Goal: Information Seeking & Learning: Learn about a topic

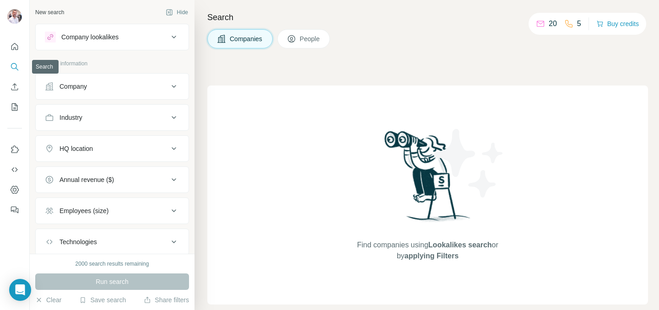
click at [13, 65] on icon "Search" at bounding box center [14, 66] width 9 height 9
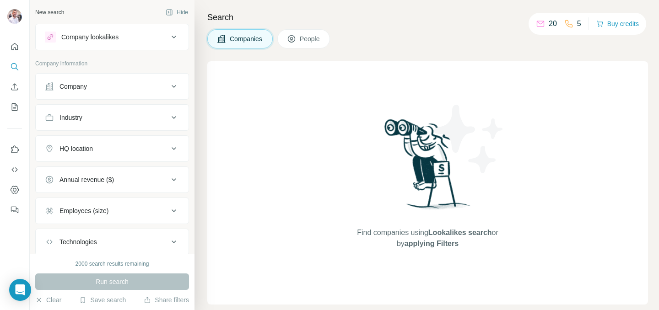
click at [418, 125] on img at bounding box center [427, 168] width 95 height 102
click at [134, 283] on div "Run search" at bounding box center [112, 282] width 154 height 16
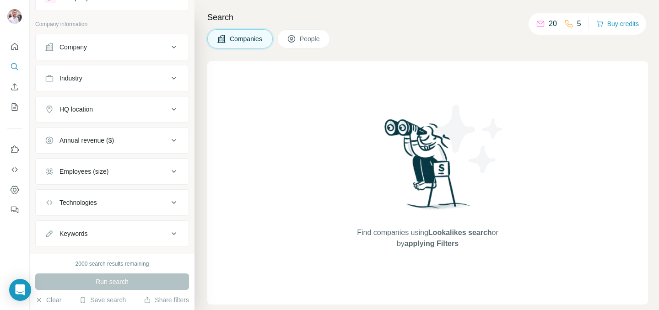
scroll to position [58, 0]
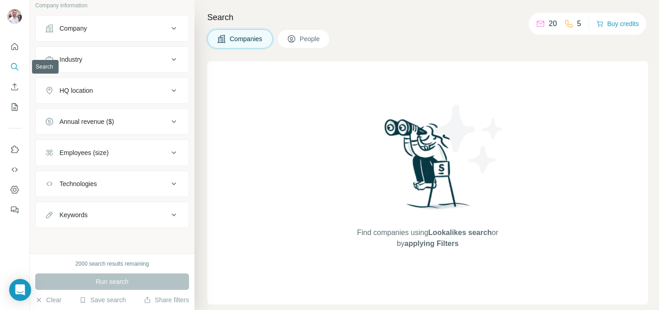
click at [14, 68] on icon "Search" at bounding box center [14, 66] width 9 height 9
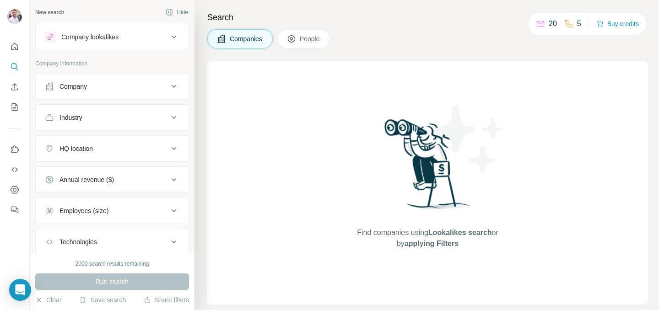
click at [174, 85] on icon at bounding box center [173, 86] width 11 height 11
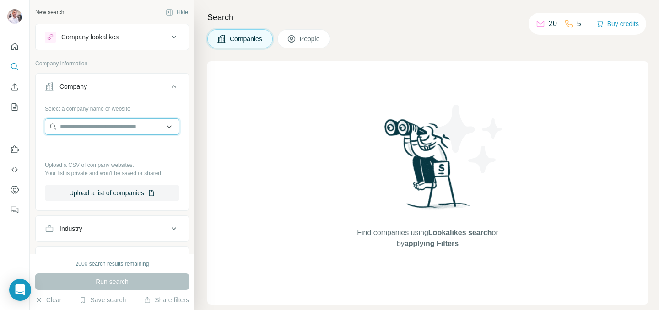
click at [127, 125] on input "text" at bounding box center [112, 127] width 135 height 16
click at [78, 128] on input "**********" at bounding box center [112, 127] width 135 height 16
type input "*********"
click at [123, 101] on div "Select a company name or website" at bounding box center [112, 107] width 135 height 12
click at [124, 129] on input "text" at bounding box center [112, 127] width 135 height 16
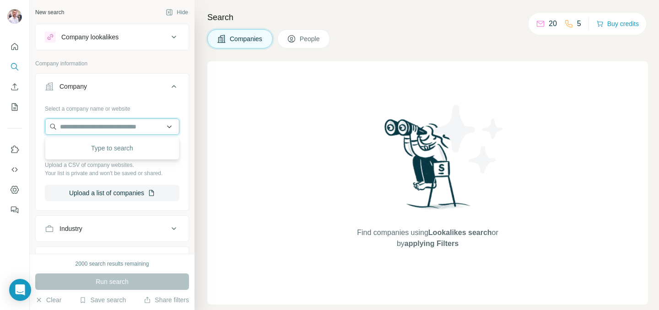
click at [117, 126] on input "text" at bounding box center [112, 127] width 135 height 16
paste input "**********"
type input "**********"
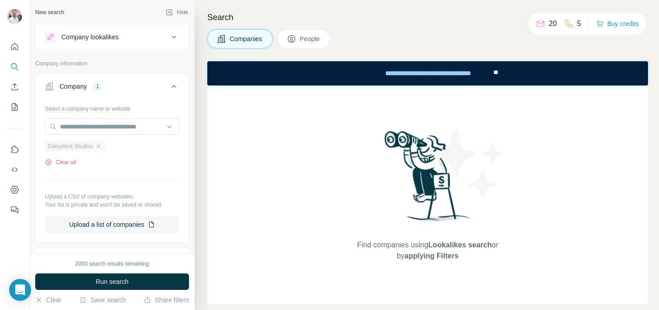
click at [81, 149] on span "Daisybeck Studios" at bounding box center [70, 146] width 45 height 8
click at [108, 280] on span "Run search" at bounding box center [112, 281] width 33 height 9
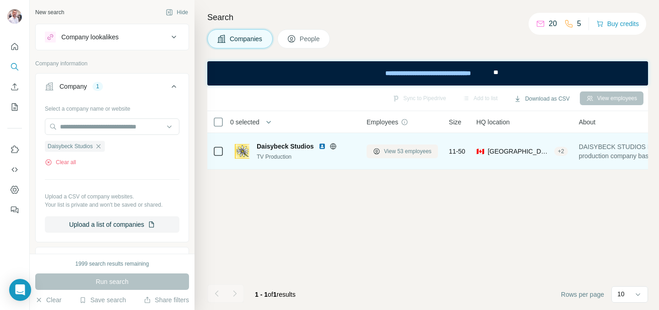
click at [400, 150] on span "View 53 employees" at bounding box center [408, 151] width 48 height 8
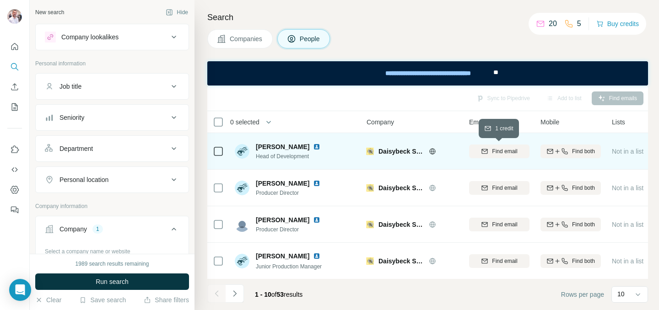
click at [500, 150] on span "Find email" at bounding box center [504, 151] width 25 height 8
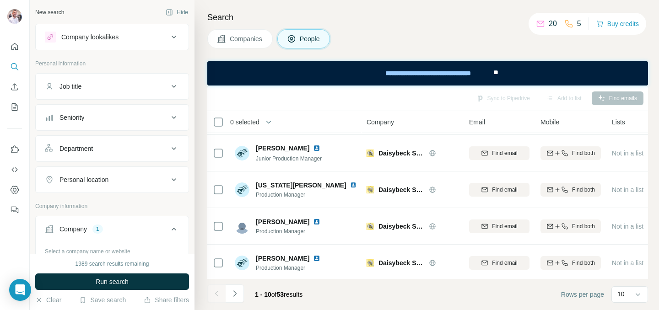
scroll to position [220, 0]
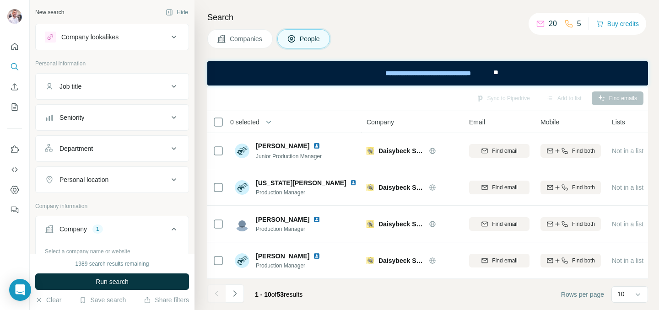
click at [233, 294] on icon "Navigate to next page" at bounding box center [234, 293] width 9 height 9
click at [232, 293] on icon "Navigate to next page" at bounding box center [234, 293] width 9 height 9
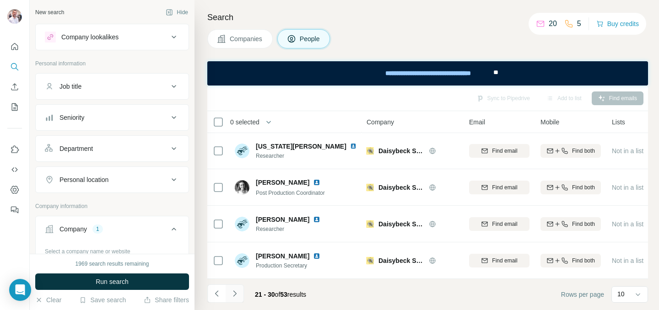
click at [234, 293] on icon "Navigate to next page" at bounding box center [234, 293] width 9 height 9
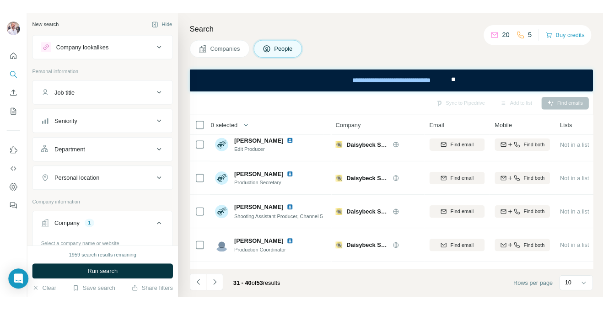
scroll to position [0, 0]
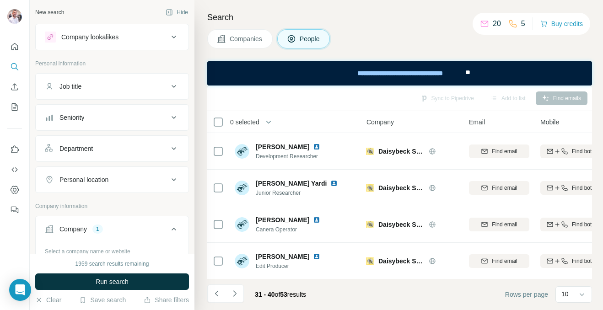
click at [310, 38] on span "People" at bounding box center [310, 38] width 21 height 9
click at [60, 14] on div "New search" at bounding box center [49, 12] width 29 height 8
click at [61, 9] on div "New search" at bounding box center [49, 12] width 29 height 8
click at [315, 41] on span "People" at bounding box center [310, 38] width 21 height 9
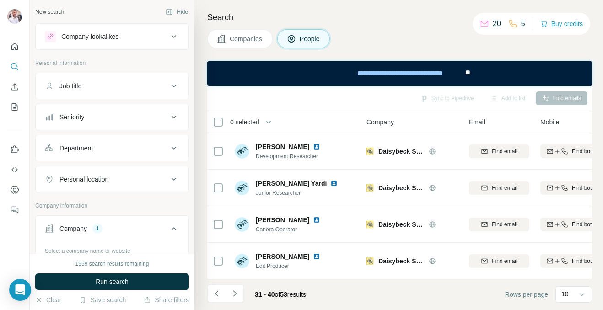
click at [240, 38] on span "Companies" at bounding box center [246, 38] width 33 height 9
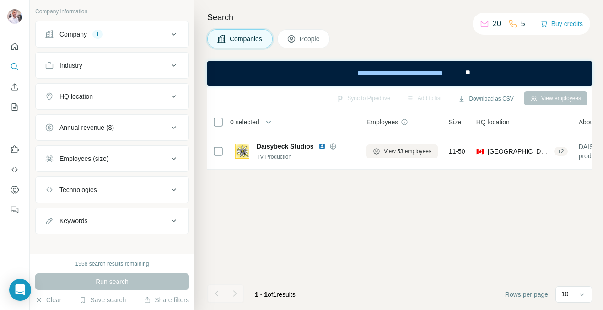
scroll to position [58, 0]
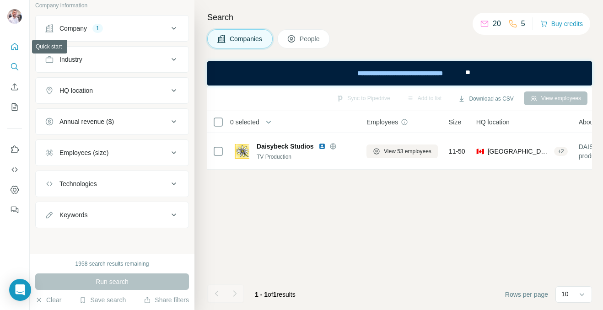
click at [13, 54] on button "Quick start" at bounding box center [14, 46] width 15 height 16
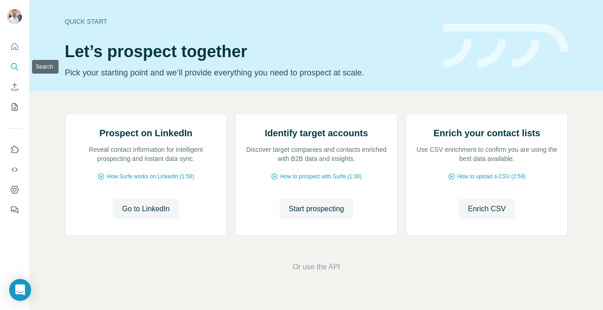
click at [16, 64] on icon "Search" at bounding box center [14, 66] width 6 height 6
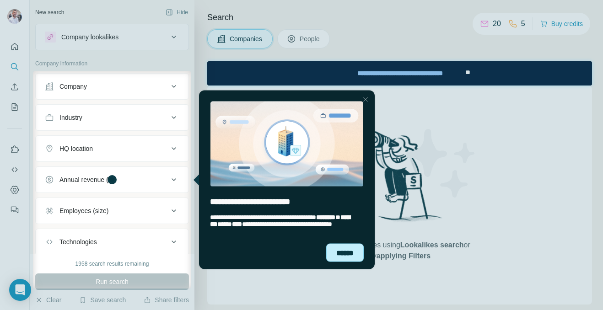
drag, startPoint x: 335, startPoint y: 252, endPoint x: 527, endPoint y: 341, distance: 211.4
click at [335, 252] on div "******" at bounding box center [345, 253] width 38 height 18
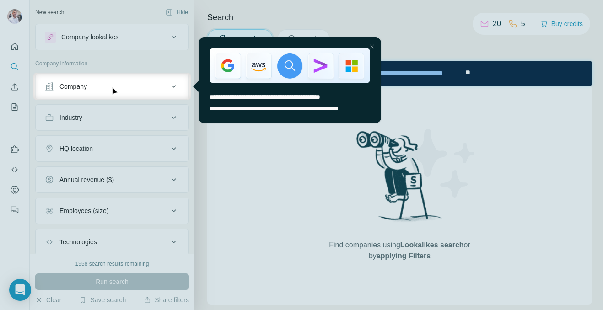
click at [373, 47] on div at bounding box center [372, 46] width 11 height 11
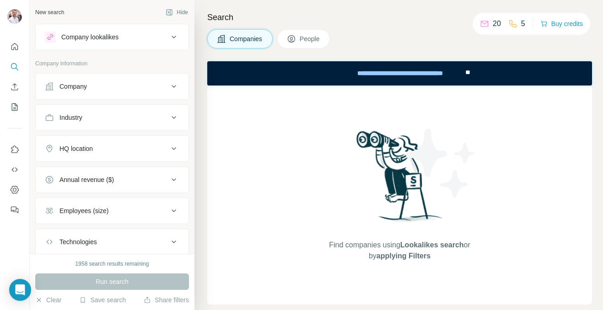
click at [313, 40] on span "People" at bounding box center [310, 38] width 21 height 9
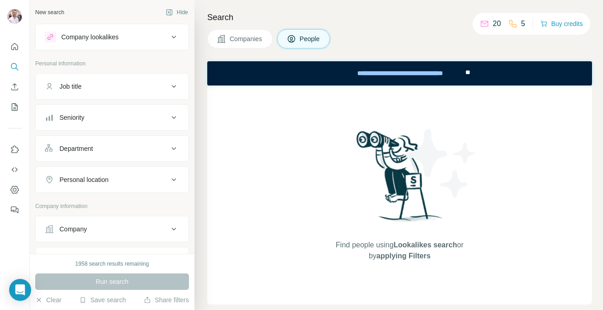
click at [313, 40] on span "People" at bounding box center [310, 38] width 21 height 9
click at [119, 34] on div "Company lookalikes" at bounding box center [89, 37] width 57 height 9
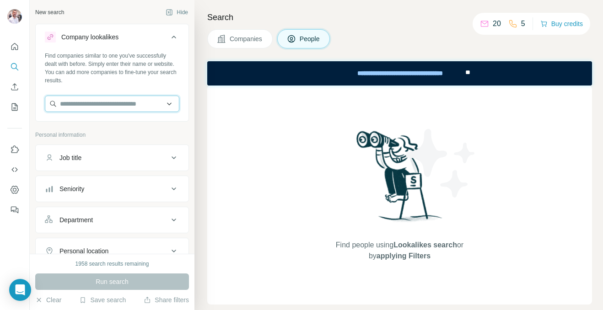
click at [109, 103] on input "text" at bounding box center [112, 104] width 135 height 16
click at [174, 36] on icon at bounding box center [173, 37] width 11 height 11
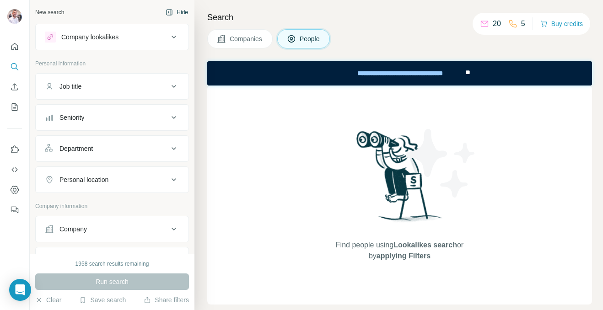
click at [170, 13] on icon "button" at bounding box center [169, 12] width 7 height 7
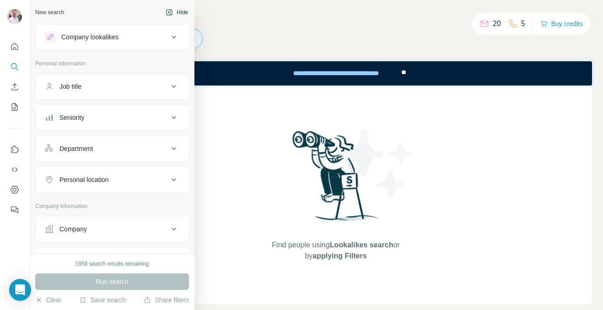
click at [39, 11] on div "New search" at bounding box center [49, 12] width 29 height 8
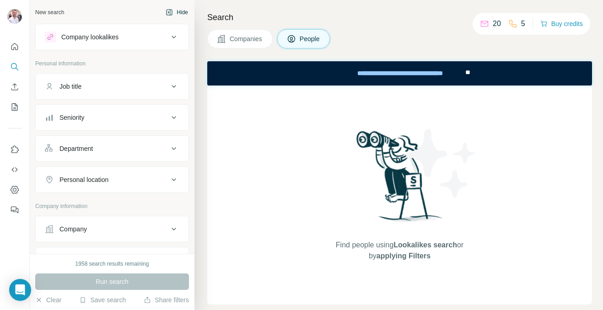
click at [168, 8] on button "Hide" at bounding box center [176, 12] width 35 height 14
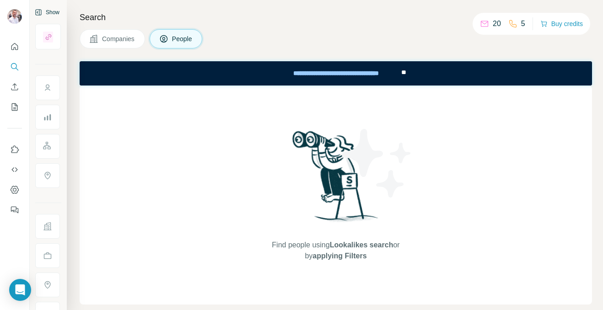
click at [98, 37] on icon at bounding box center [93, 38] width 9 height 9
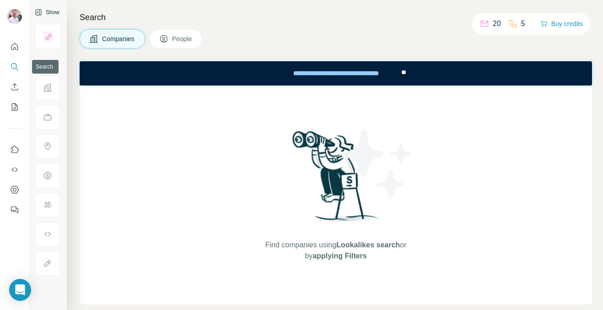
click at [16, 63] on icon "Search" at bounding box center [14, 66] width 9 height 9
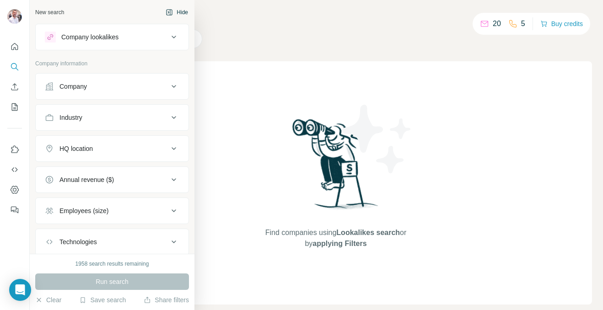
click at [171, 37] on icon at bounding box center [173, 37] width 11 height 11
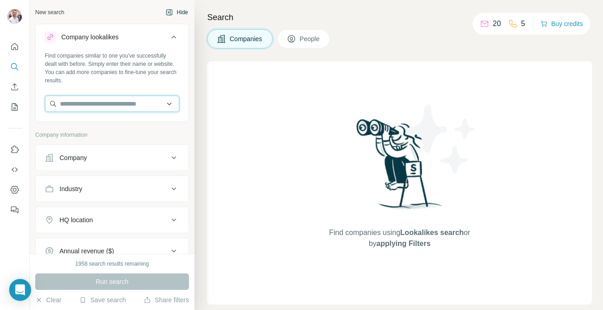
click at [118, 104] on input "text" at bounding box center [112, 104] width 135 height 16
drag, startPoint x: 90, startPoint y: 104, endPoint x: 55, endPoint y: 103, distance: 35.3
click at [54, 103] on input "******" at bounding box center [112, 104] width 135 height 16
paste input "**********"
type input "**********"
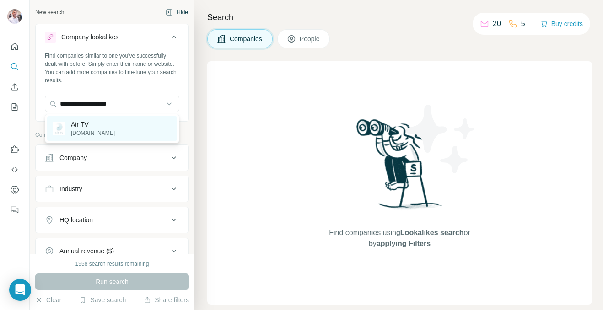
click at [82, 125] on p "Air TV" at bounding box center [93, 124] width 44 height 9
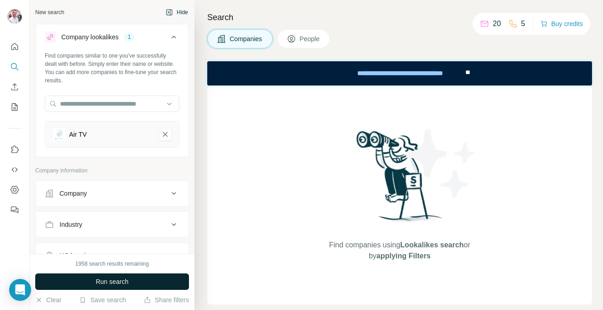
click at [118, 282] on span "Run search" at bounding box center [112, 281] width 33 height 9
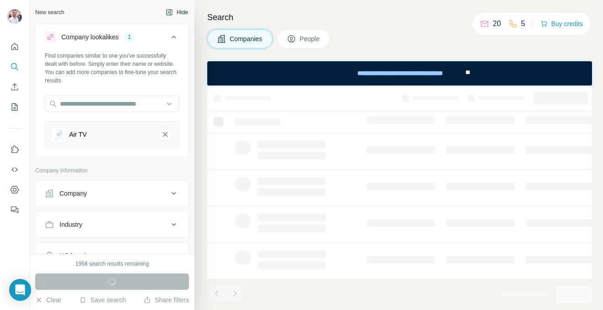
click at [312, 42] on span "People" at bounding box center [310, 38] width 21 height 9
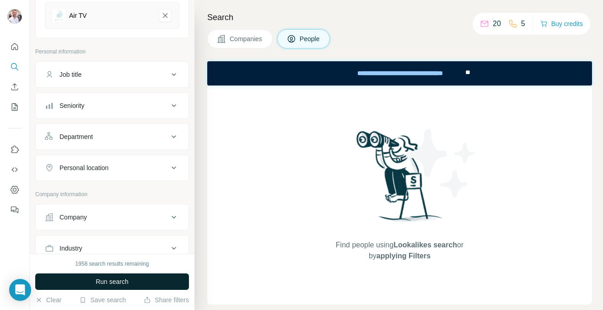
scroll to position [122, 0]
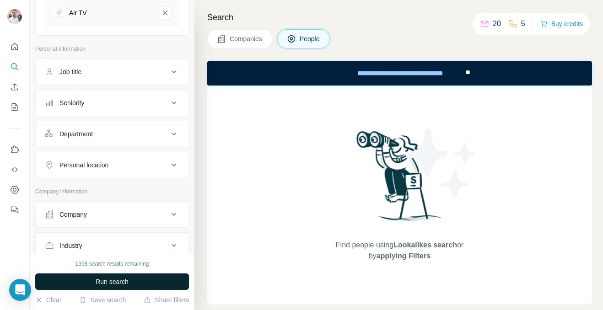
click at [104, 283] on span "Run search" at bounding box center [112, 281] width 33 height 9
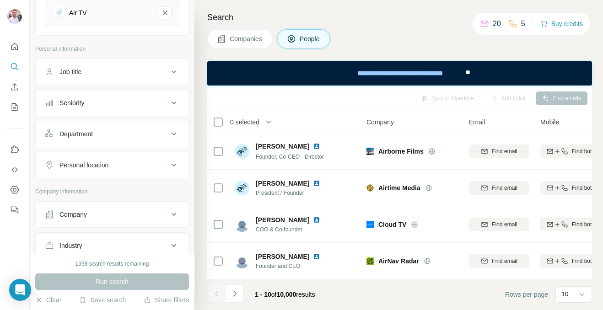
click at [81, 12] on div "Air TV" at bounding box center [78, 12] width 18 height 9
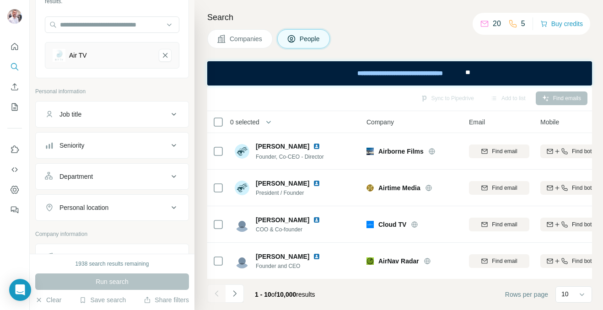
scroll to position [40, 0]
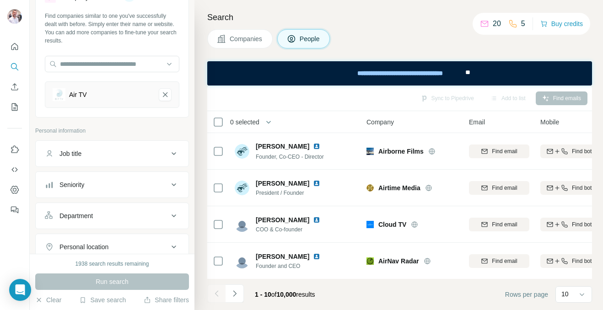
click at [250, 36] on span "Companies" at bounding box center [246, 38] width 33 height 9
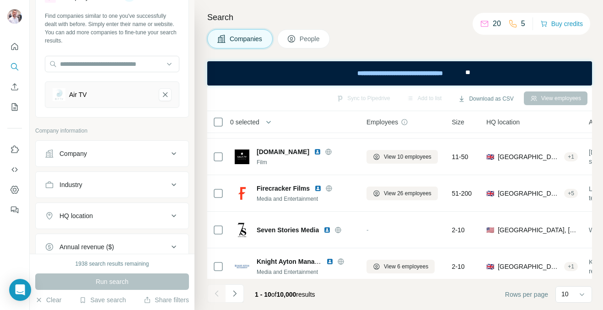
scroll to position [220, 0]
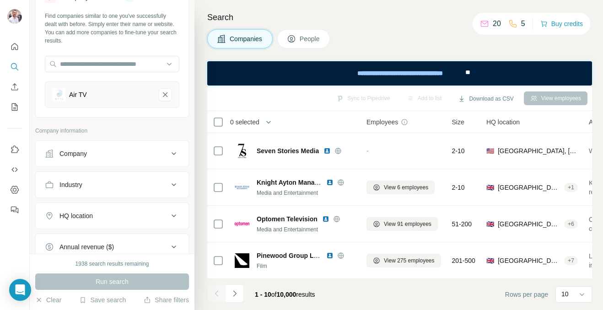
click at [122, 95] on div "Air TV" at bounding box center [102, 94] width 99 height 13
click at [176, 185] on icon at bounding box center [173, 184] width 11 height 11
click at [124, 212] on input at bounding box center [107, 208] width 113 height 10
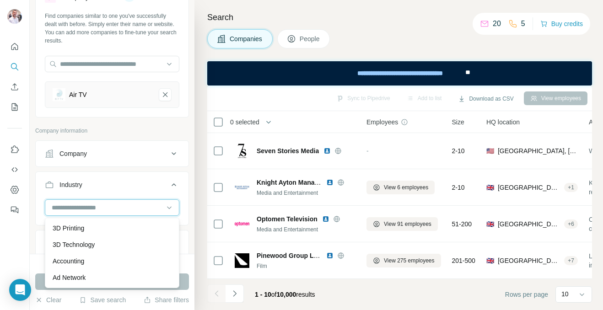
click at [128, 204] on input at bounding box center [107, 208] width 113 height 10
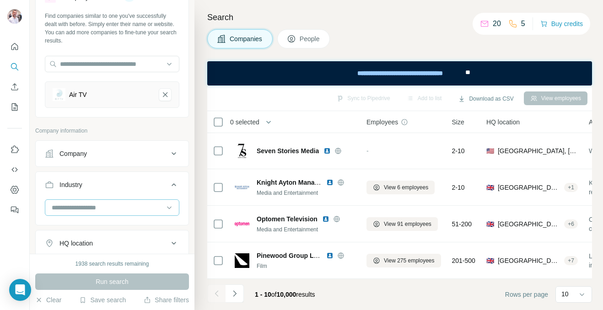
click at [116, 214] on div at bounding box center [107, 208] width 113 height 16
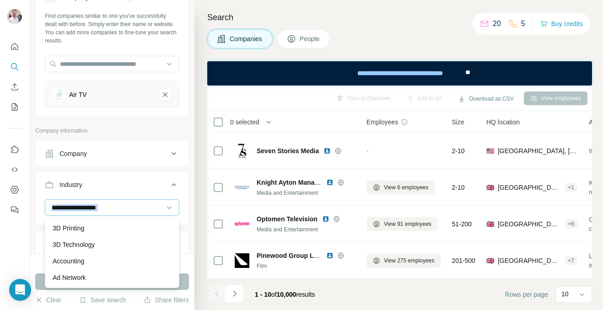
click at [116, 214] on div at bounding box center [107, 208] width 113 height 16
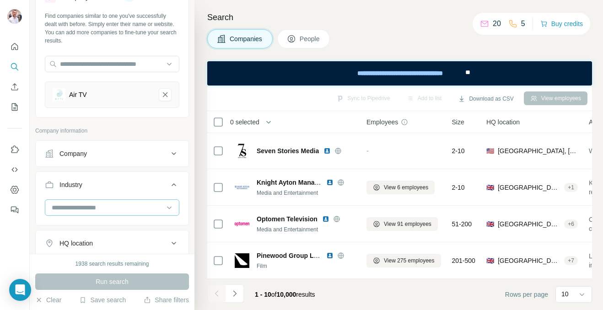
click at [135, 212] on input at bounding box center [107, 208] width 113 height 10
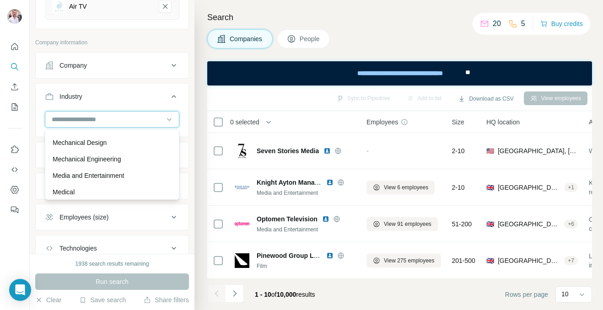
scroll to position [5927, 0]
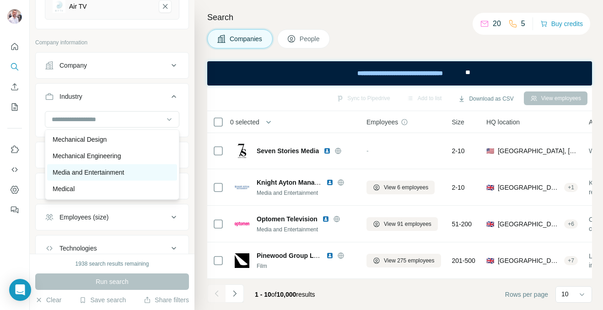
click at [102, 174] on p "Media and Entertainment" at bounding box center [88, 172] width 71 height 9
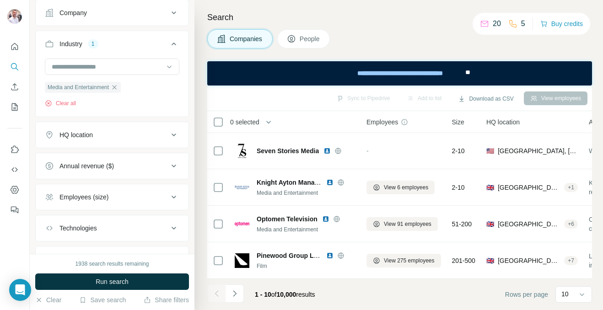
scroll to position [182, 0]
click at [174, 132] on icon at bounding box center [173, 133] width 11 height 11
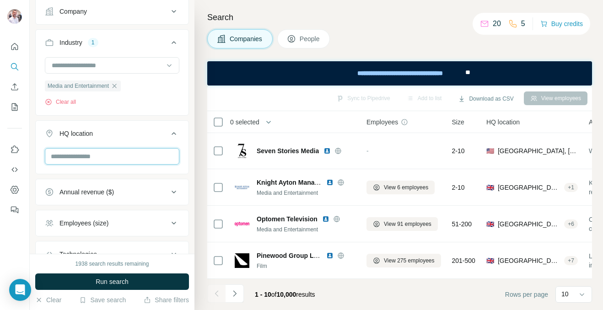
click at [125, 158] on input "text" at bounding box center [112, 156] width 135 height 16
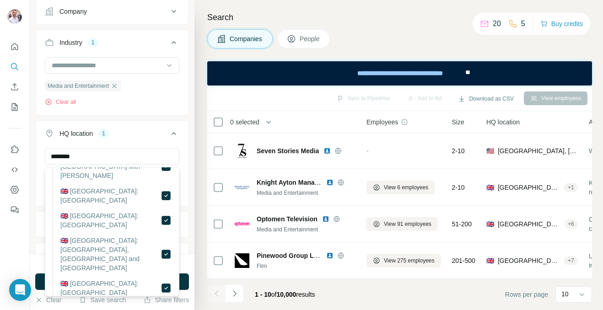
scroll to position [80, 0]
click at [109, 152] on input "********" at bounding box center [112, 156] width 135 height 16
drag, startPoint x: 108, startPoint y: 153, endPoint x: 20, endPoint y: 155, distance: 88.4
click at [20, 154] on div "New search Hide Company lookalikes 1 Find companies similar to one you've succe…" at bounding box center [301, 155] width 603 height 310
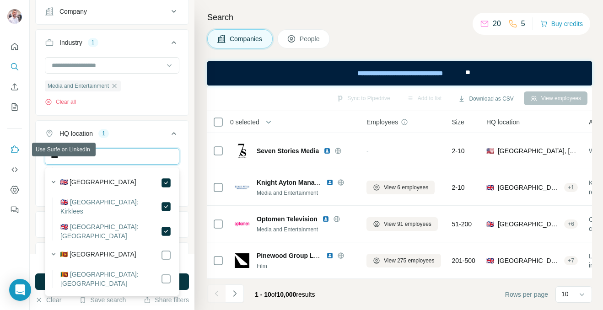
scroll to position [0, 0]
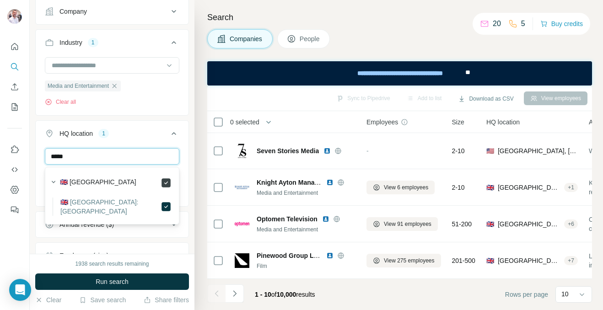
type input "*****"
click at [139, 131] on div "HQ location 1" at bounding box center [107, 133] width 124 height 9
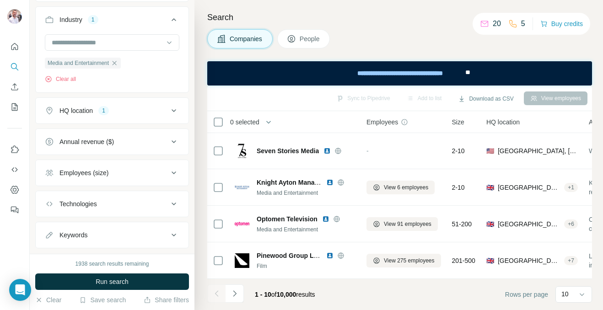
scroll to position [225, 0]
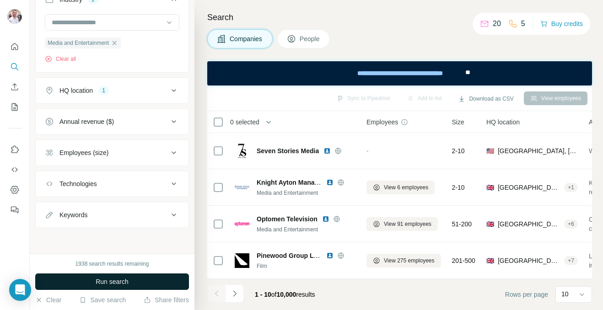
click at [120, 280] on span "Run search" at bounding box center [112, 281] width 33 height 9
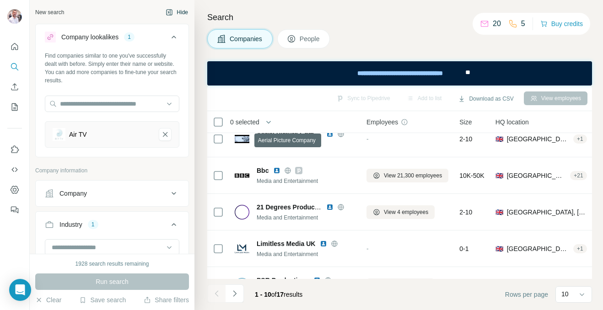
scroll to position [220, 0]
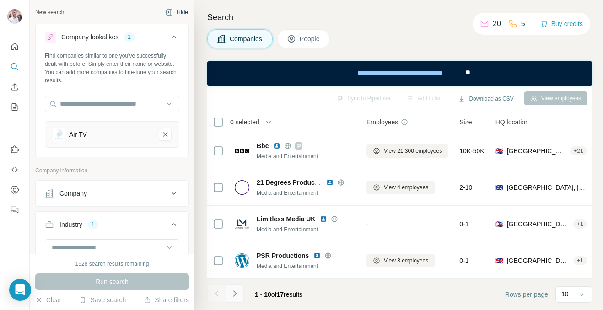
click at [237, 293] on icon "Navigate to next page" at bounding box center [234, 293] width 9 height 9
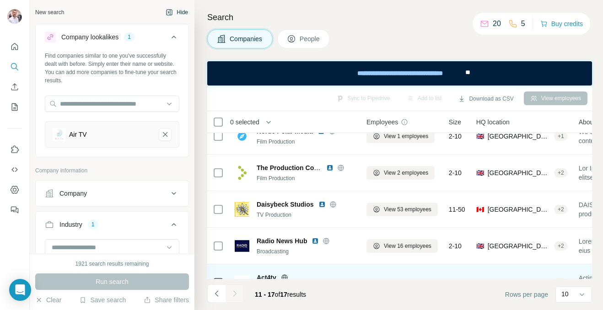
scroll to position [110, 0]
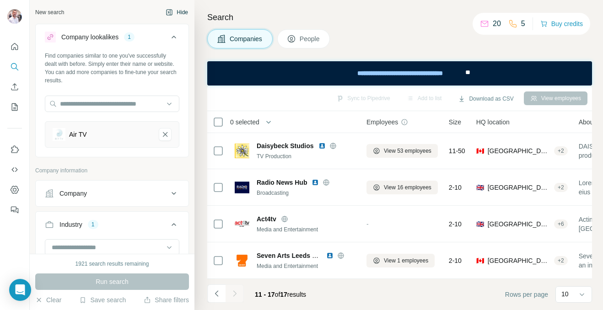
click at [48, 13] on div "New search" at bounding box center [49, 12] width 29 height 8
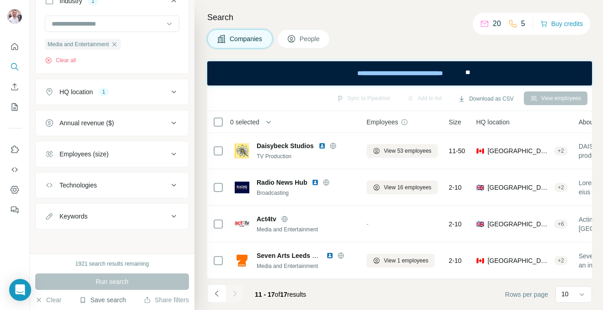
scroll to position [225, 0]
click at [51, 299] on button "Clear" at bounding box center [48, 300] width 26 height 9
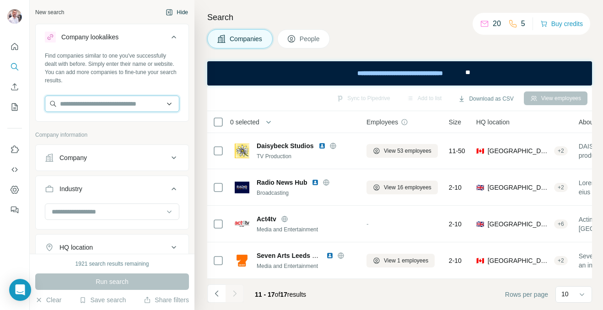
click at [73, 105] on input "text" at bounding box center [112, 104] width 135 height 16
paste input "**********"
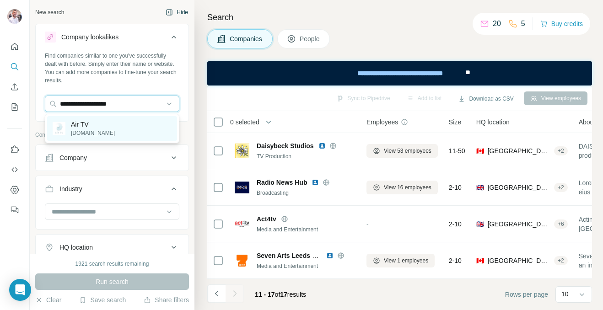
type input "**********"
click at [84, 124] on p "Air TV" at bounding box center [93, 124] width 44 height 9
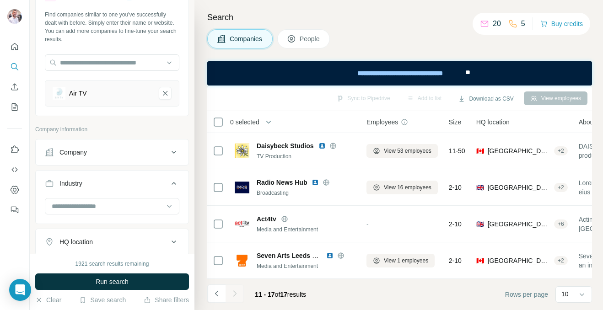
scroll to position [60, 0]
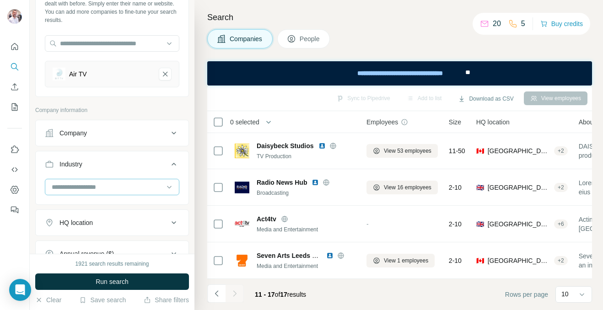
click at [157, 185] on input at bounding box center [107, 187] width 113 height 10
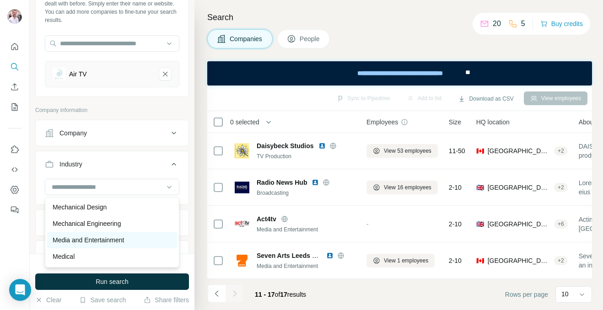
click at [100, 239] on p "Media and Entertainment" at bounding box center [88, 240] width 71 height 9
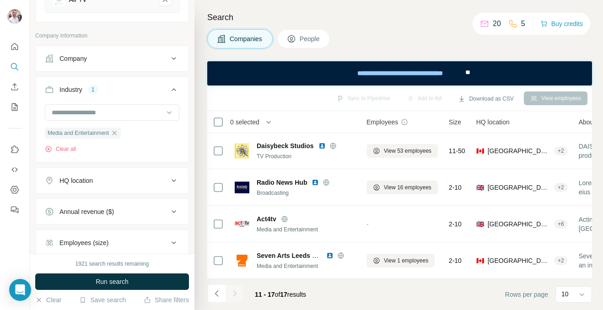
scroll to position [147, 0]
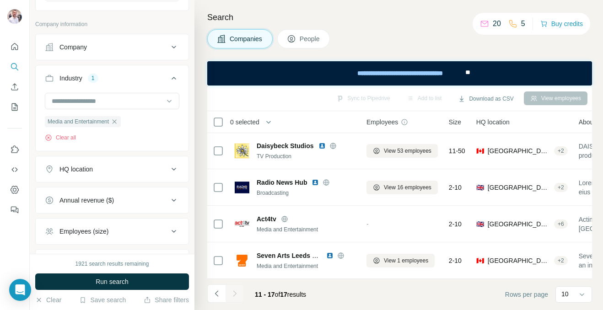
click at [175, 171] on icon at bounding box center [173, 169] width 11 height 11
click at [116, 193] on input "text" at bounding box center [112, 192] width 135 height 16
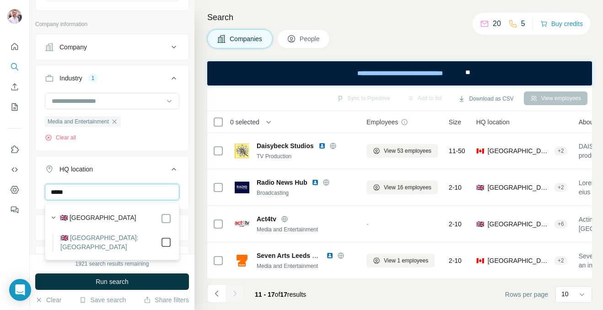
type input "*****"
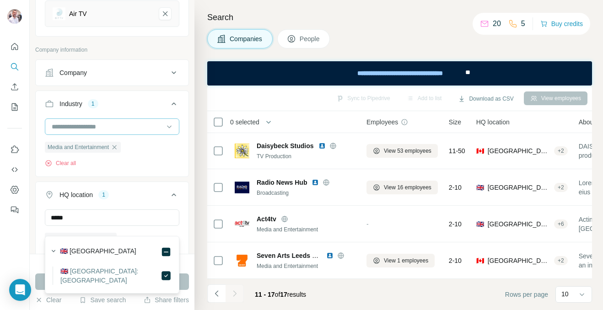
scroll to position [106, 0]
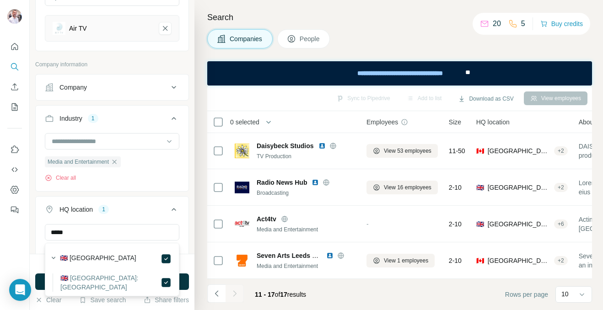
click at [174, 210] on icon at bounding box center [174, 209] width 5 height 3
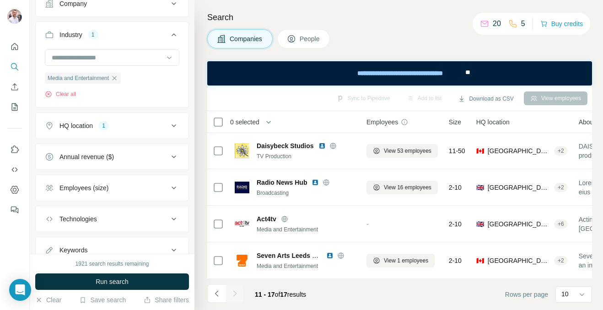
scroll to position [175, 0]
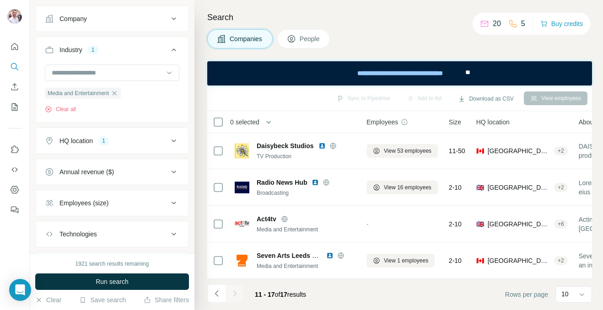
click at [176, 139] on icon at bounding box center [173, 141] width 11 height 11
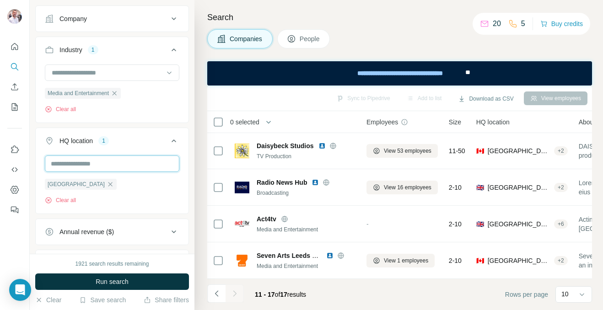
click at [152, 165] on input "text" at bounding box center [112, 164] width 135 height 16
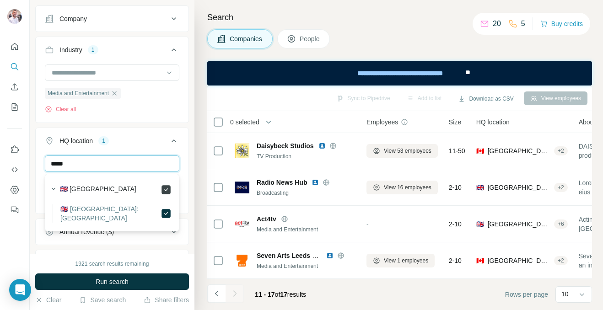
type input "*****"
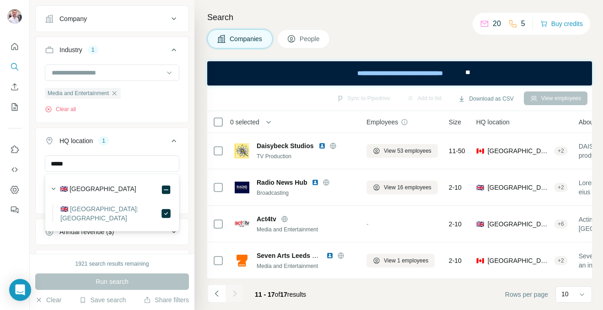
click at [148, 98] on div "Media and Entertainment Clear all" at bounding box center [112, 89] width 135 height 49
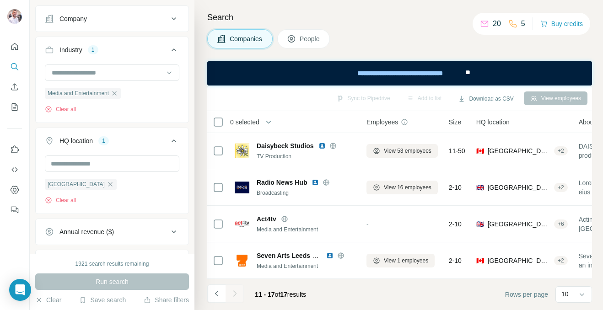
click at [175, 142] on icon at bounding box center [173, 141] width 11 height 11
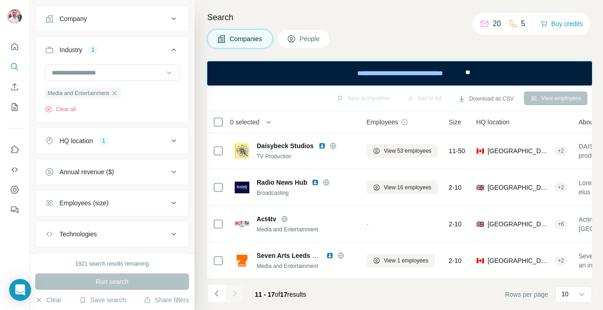
click at [176, 144] on icon at bounding box center [173, 141] width 11 height 11
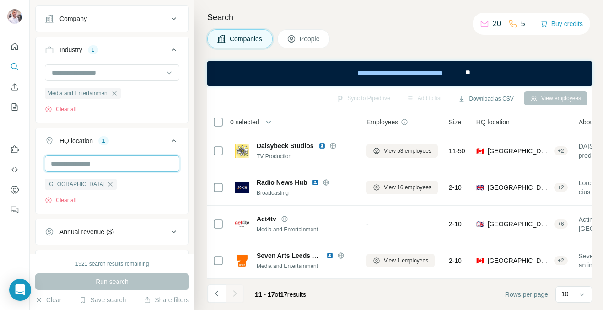
click at [92, 162] on input "text" at bounding box center [112, 164] width 135 height 16
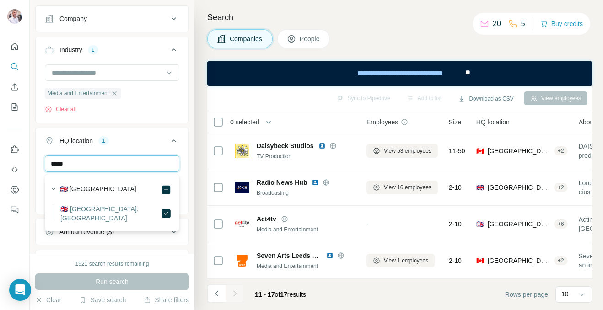
type input "*****"
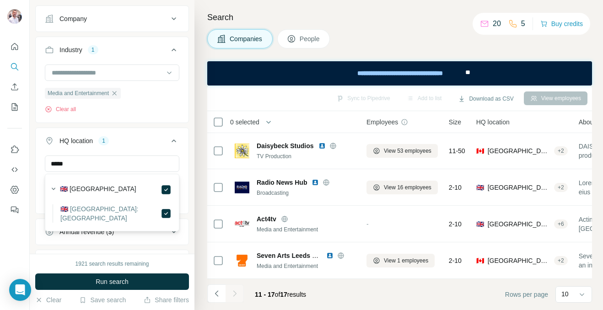
click at [157, 109] on div "Media and Entertainment Clear all" at bounding box center [112, 89] width 135 height 49
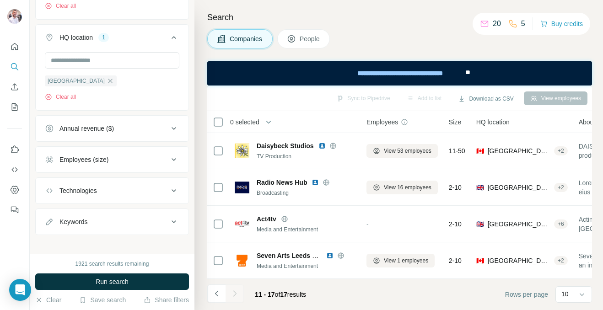
scroll to position [286, 0]
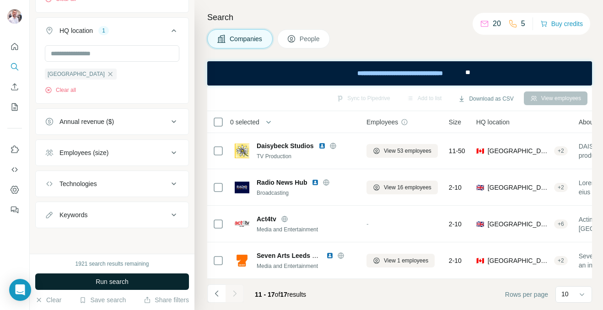
click at [134, 283] on button "Run search" at bounding box center [112, 282] width 154 height 16
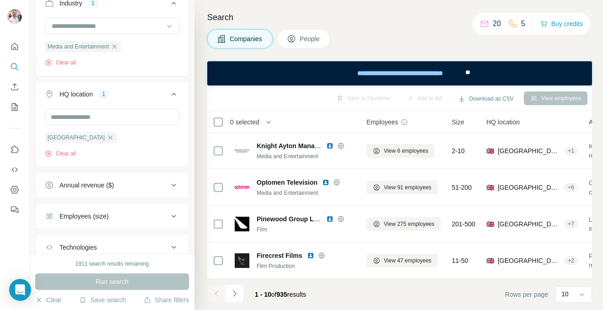
scroll to position [0, 0]
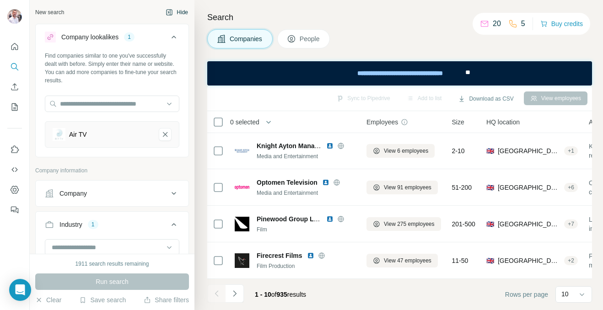
click at [66, 133] on div "Air TV" at bounding box center [102, 134] width 99 height 13
click at [73, 134] on div "Air TV" at bounding box center [78, 134] width 18 height 9
click at [76, 135] on div "Air TV" at bounding box center [78, 134] width 18 height 9
click at [63, 134] on img at bounding box center [59, 134] width 13 height 13
click at [63, 133] on img at bounding box center [59, 134] width 13 height 13
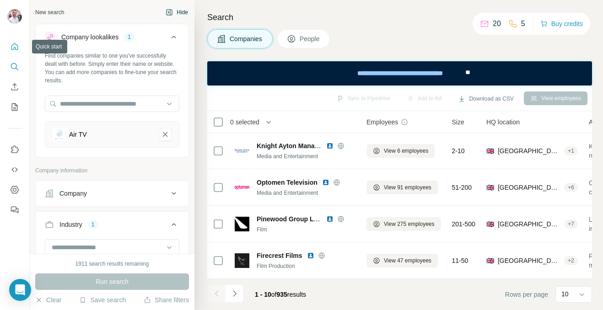
click at [14, 46] on icon "Quick start" at bounding box center [14, 46] width 9 height 9
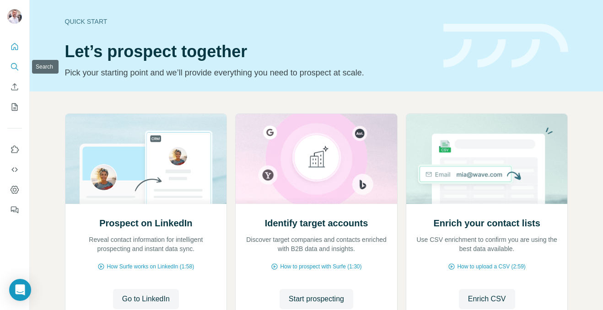
click at [15, 65] on icon "Search" at bounding box center [14, 66] width 9 height 9
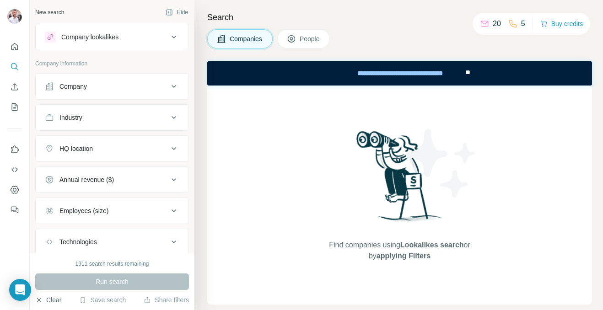
click at [48, 299] on button "Clear" at bounding box center [48, 300] width 26 height 9
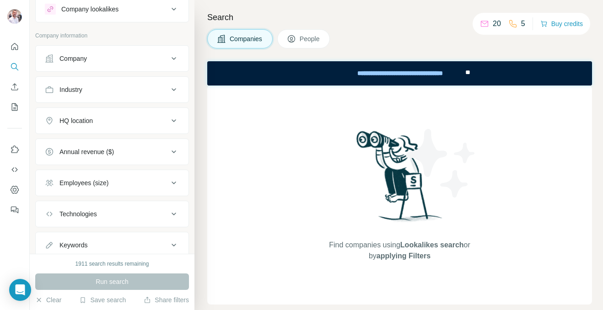
scroll to position [58, 0]
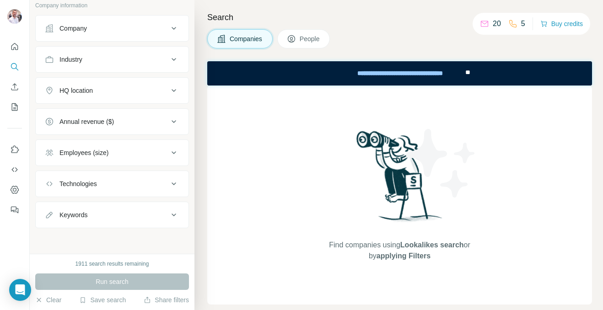
click at [175, 28] on icon at bounding box center [174, 28] width 5 height 3
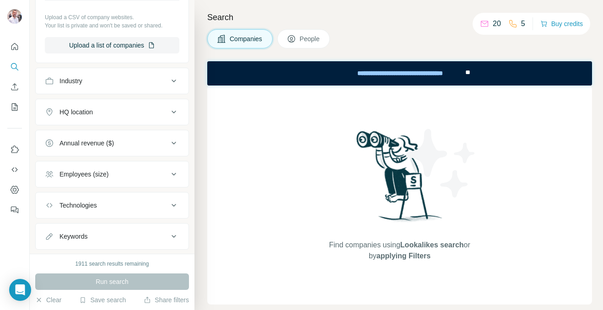
scroll to position [169, 0]
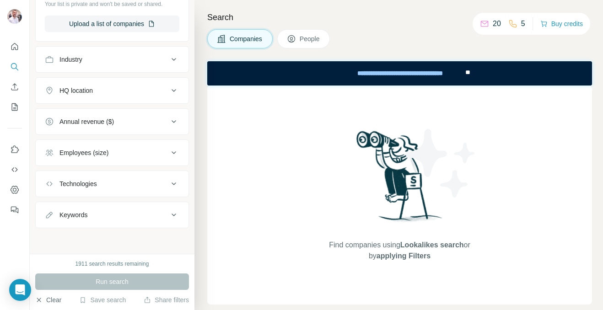
click at [54, 302] on button "Clear" at bounding box center [48, 300] width 26 height 9
click at [55, 298] on button "Clear" at bounding box center [48, 300] width 26 height 9
